Goal: Task Accomplishment & Management: Complete application form

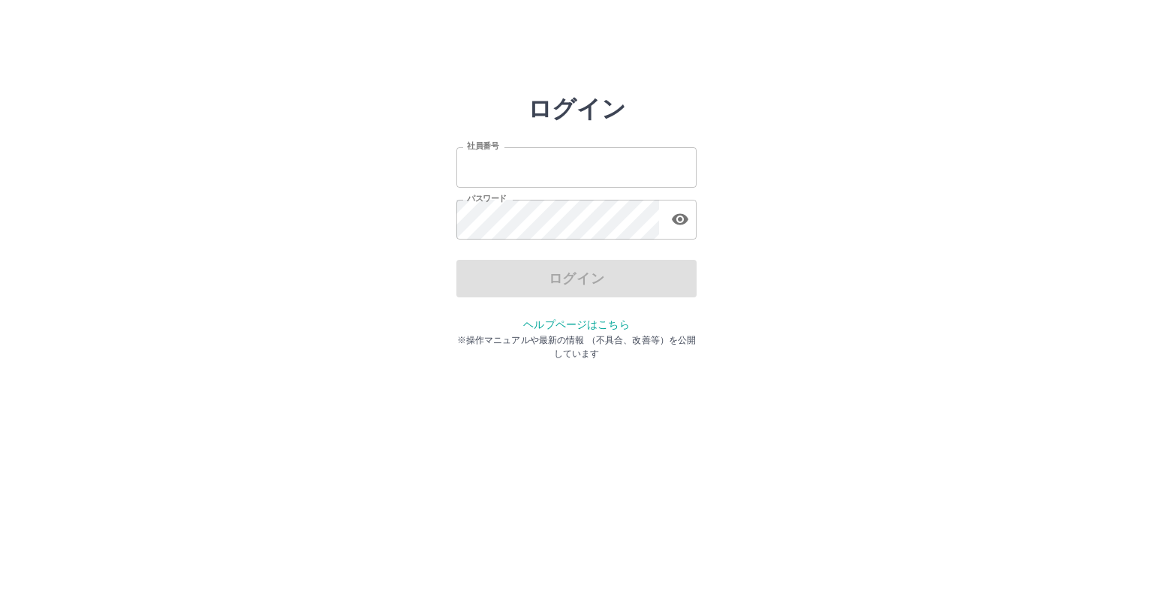
type input "*******"
click at [525, 293] on div "ログイン" at bounding box center [576, 279] width 240 height 38
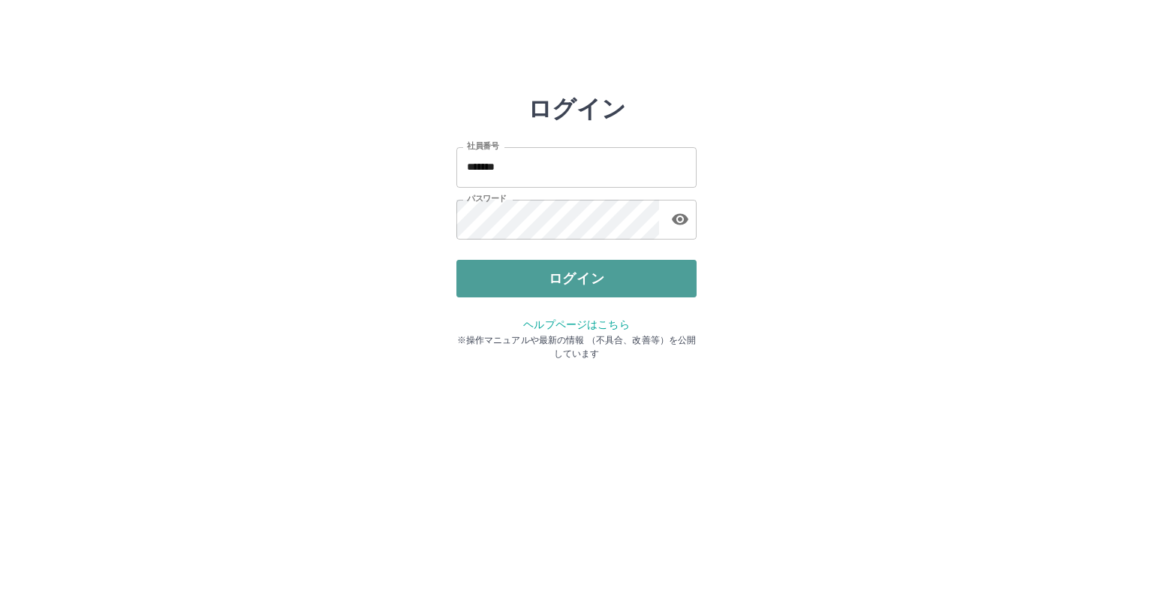
click at [523, 293] on button "ログイン" at bounding box center [576, 279] width 240 height 38
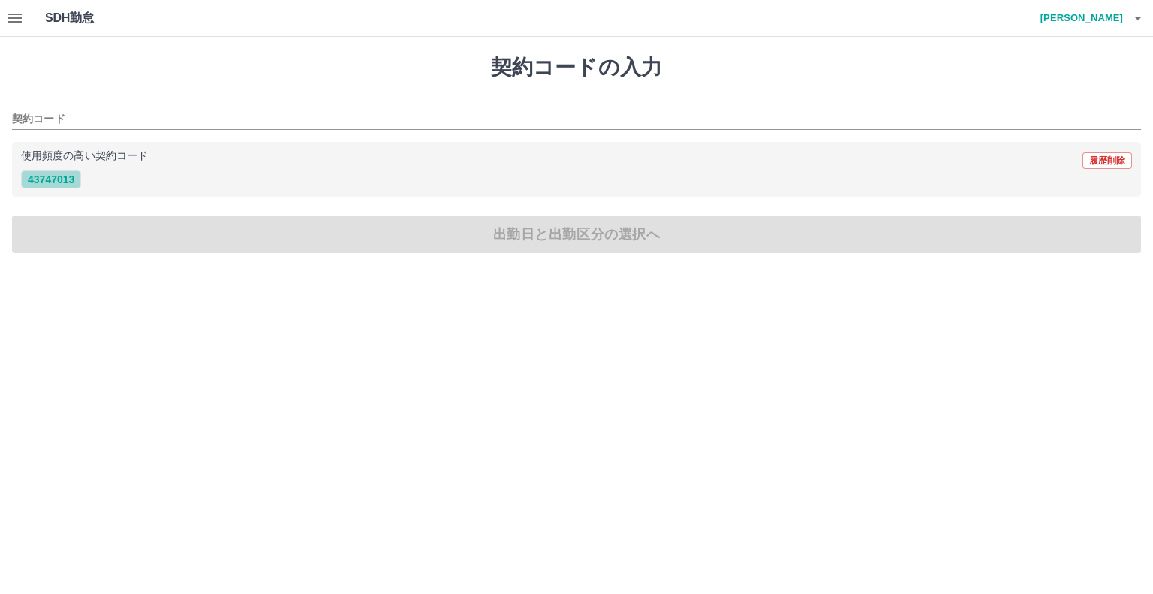
click at [47, 172] on button "43747013" at bounding box center [51, 179] width 60 height 18
type input "********"
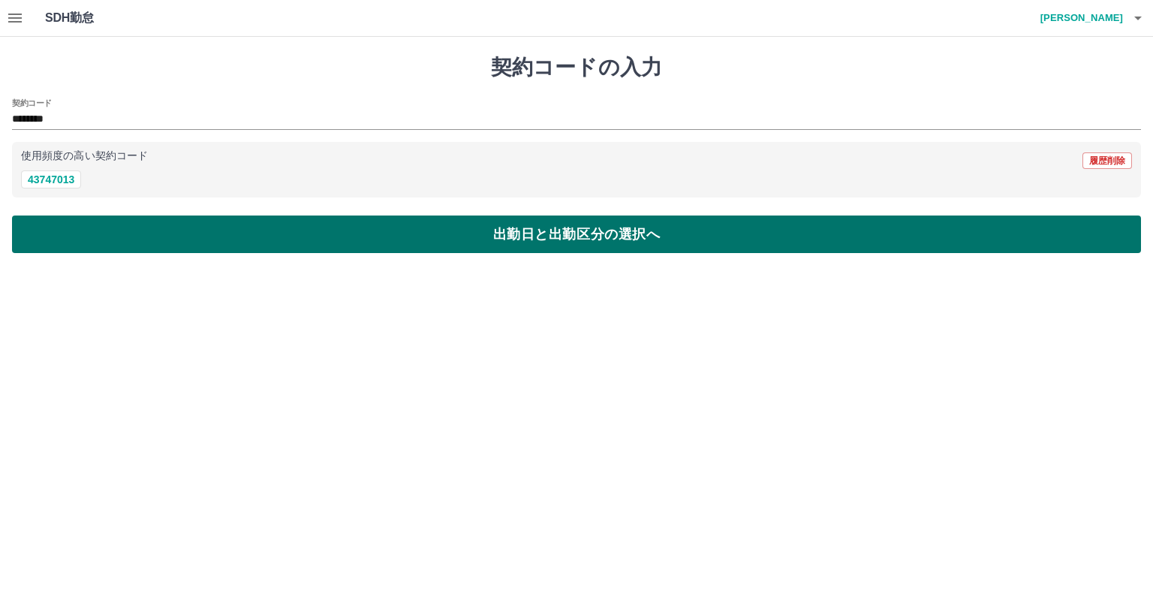
click at [84, 239] on button "出勤日と出勤区分の選択へ" at bounding box center [576, 234] width 1129 height 38
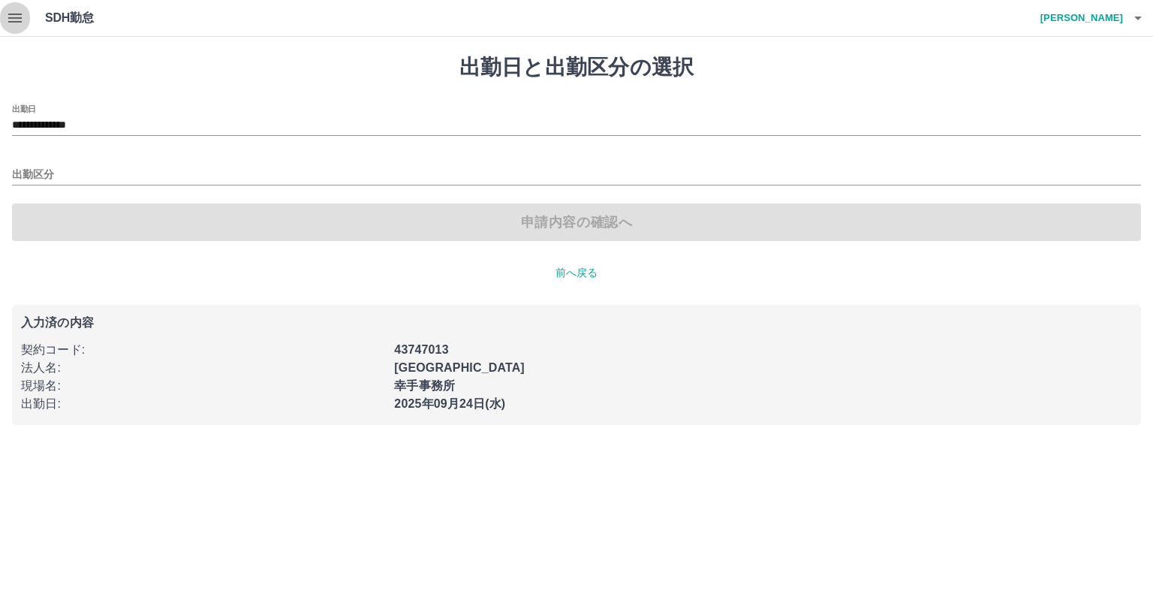
click at [12, 2] on button "button" at bounding box center [15, 18] width 30 height 36
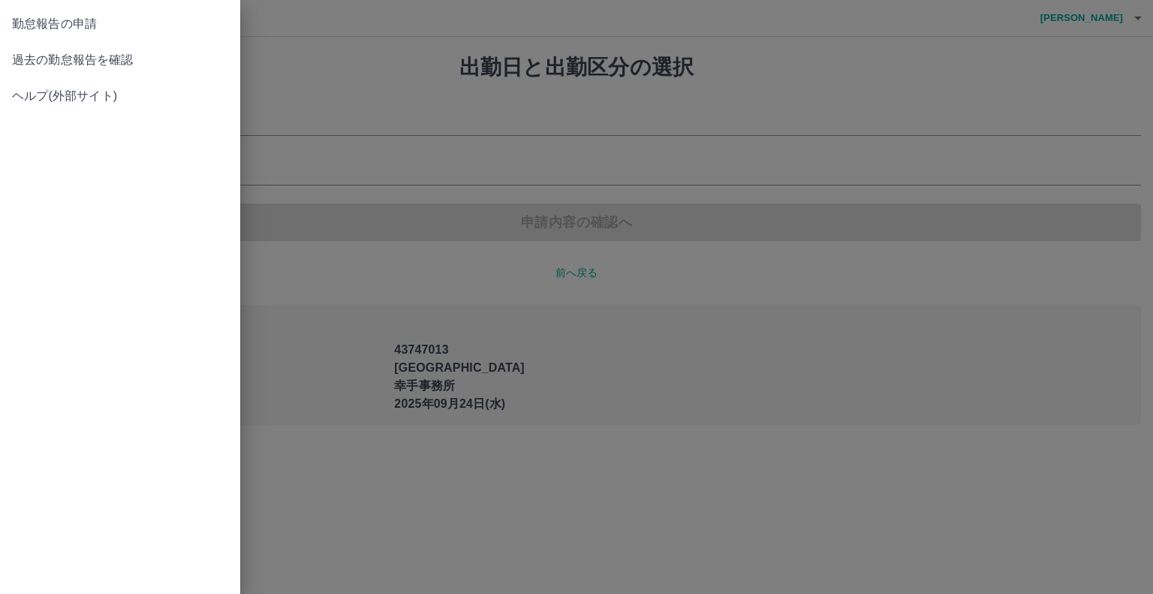
click at [13, 9] on link "勤怠報告の申請" at bounding box center [120, 24] width 240 height 36
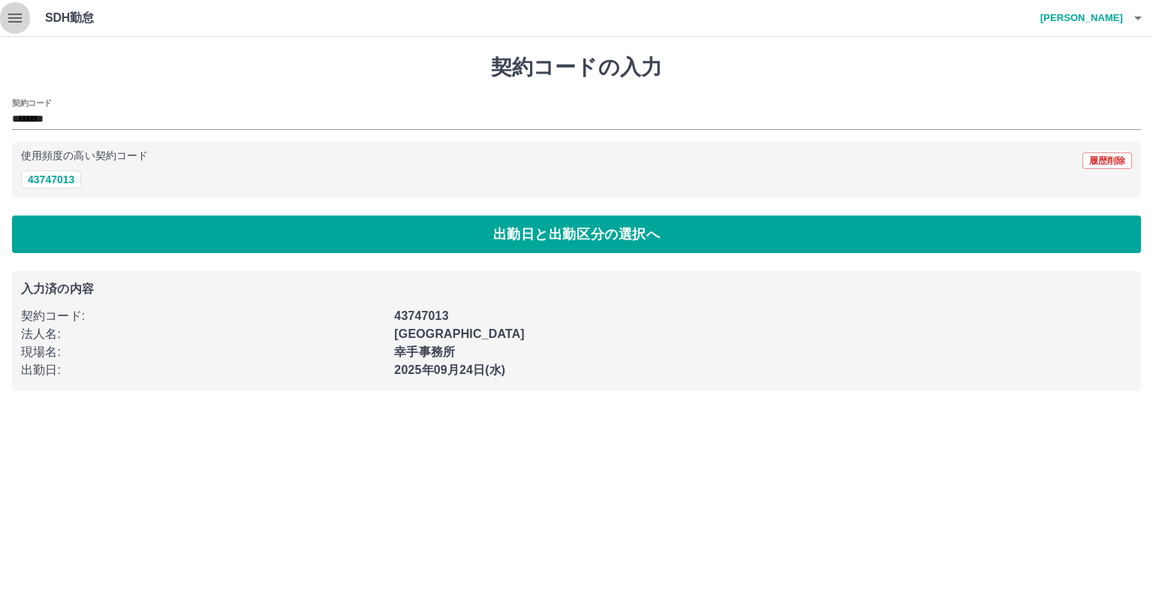
click at [12, 21] on icon "button" at bounding box center [15, 18] width 14 height 9
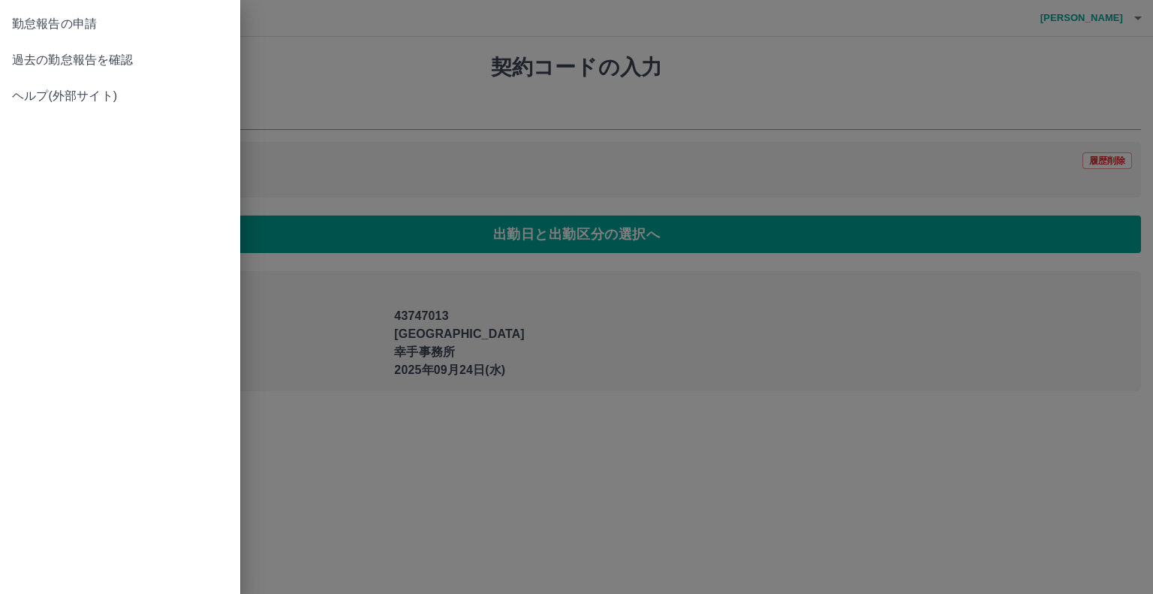
click at [38, 63] on span "過去の勤怠報告を確認" at bounding box center [120, 60] width 216 height 18
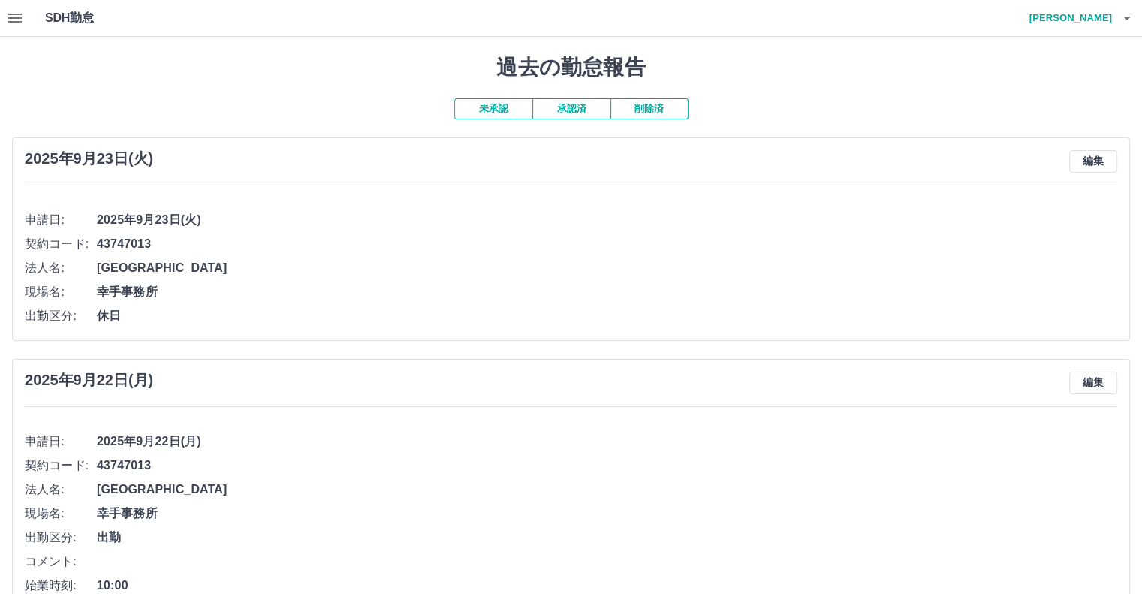
click at [494, 107] on button "未承認" at bounding box center [493, 108] width 78 height 21
click at [556, 110] on button "承認済" at bounding box center [571, 108] width 78 height 21
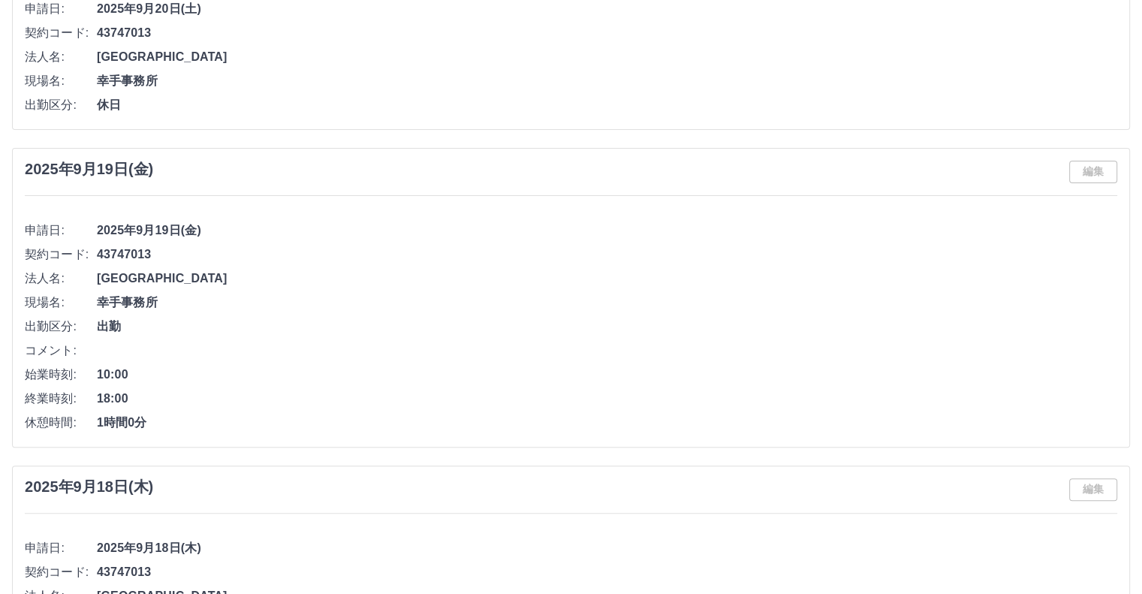
scroll to position [450, 0]
